Goal: Complete application form

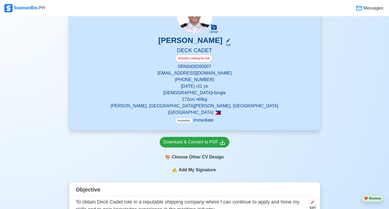
scroll to position [300, 0]
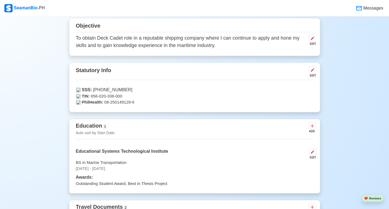
click at [176, 102] on p "PhilHealth: 08-250149129-9" at bounding box center [194, 102] width 237 height 6
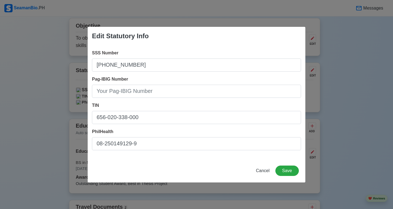
click at [61, 78] on div "Edit Statutory Info SSS Number [PHONE_NUMBER] Pag-IBIG Number TIN 656-020-338-0…" at bounding box center [196, 104] width 393 height 209
click at [57, 66] on div "Edit Statutory Info SSS Number [PHONE_NUMBER] Pag-IBIG Number TIN 656-020-338-0…" at bounding box center [196, 104] width 393 height 209
click at [263, 169] on span "Cancel" at bounding box center [263, 170] width 14 height 5
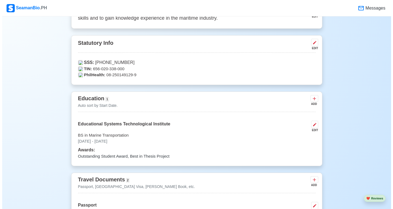
scroll to position [409, 0]
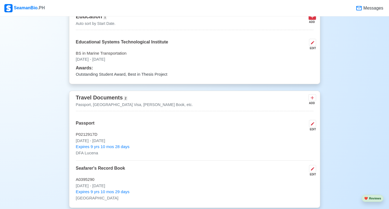
click at [311, 19] on icon at bounding box center [312, 16] width 5 height 5
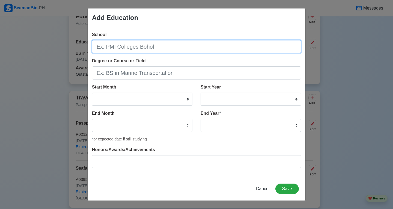
click at [153, 49] on input "School" at bounding box center [196, 46] width 209 height 13
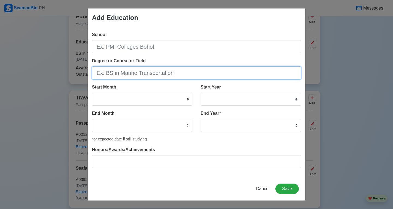
drag, startPoint x: 168, startPoint y: 76, endPoint x: 168, endPoint y: 71, distance: 4.9
click at [168, 75] on input "Degree or Course or Field" at bounding box center [196, 72] width 209 height 13
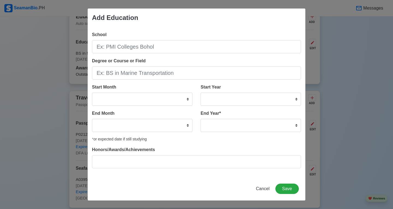
click at [170, 54] on div "School Degree or Course or Field Start Month January February March April May J…" at bounding box center [197, 102] width 218 height 150
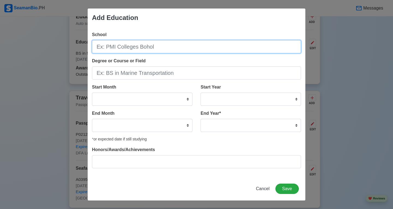
click at [172, 49] on input "School" at bounding box center [196, 46] width 209 height 13
click at [173, 49] on input "School" at bounding box center [196, 46] width 209 height 13
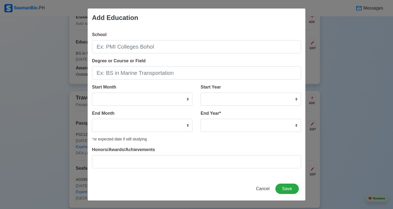
click at [200, 62] on div "Degree or Course or Field" at bounding box center [196, 69] width 209 height 22
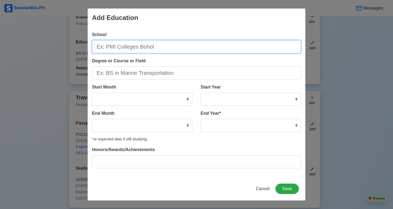
click at [201, 44] on input "School" at bounding box center [196, 46] width 209 height 13
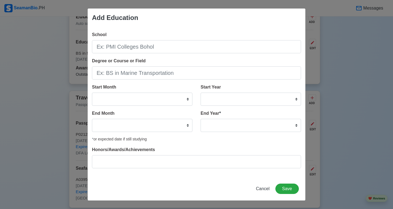
click at [198, 40] on div "School" at bounding box center [196, 42] width 209 height 22
click at [198, 36] on div "School" at bounding box center [196, 42] width 209 height 22
click at [180, 62] on div "Degree or Course or Field" at bounding box center [196, 69] width 209 height 22
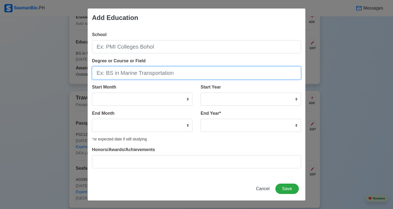
click at [175, 72] on input "Degree or Course or Field" at bounding box center [196, 72] width 209 height 13
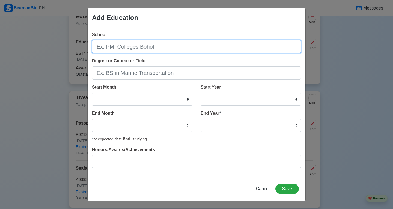
click at [184, 53] on input "School" at bounding box center [196, 46] width 209 height 13
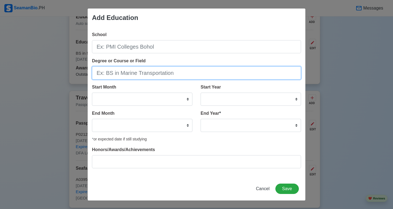
click at [181, 71] on input "Degree or Course or Field" at bounding box center [196, 72] width 209 height 13
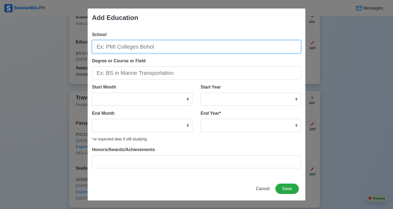
click at [193, 51] on input "School" at bounding box center [196, 46] width 209 height 13
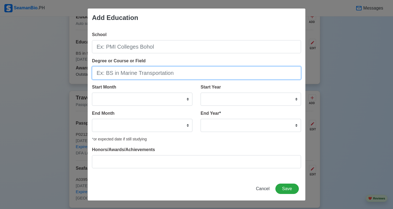
click at [197, 69] on input "Degree or Course or Field" at bounding box center [196, 72] width 209 height 13
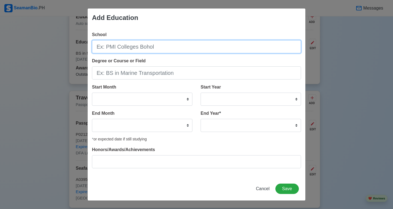
click at [201, 47] on input "School" at bounding box center [196, 46] width 209 height 13
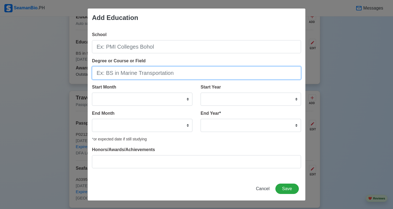
click at [199, 69] on input "Degree or Course or Field" at bounding box center [196, 72] width 209 height 13
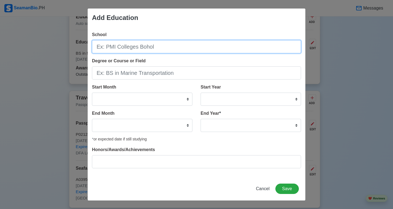
click at [198, 49] on input "School" at bounding box center [196, 46] width 209 height 13
